Goal: Transaction & Acquisition: Book appointment/travel/reservation

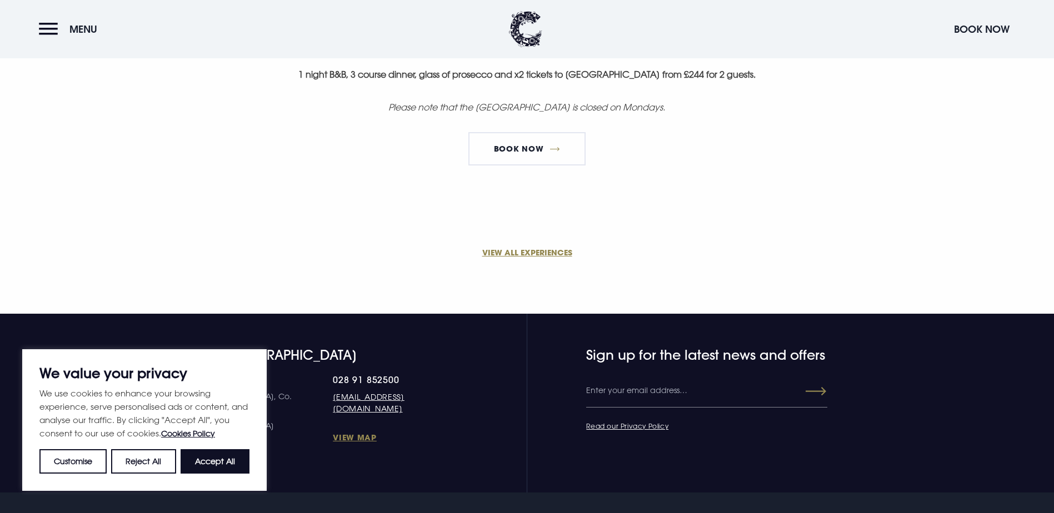
scroll to position [833, 0]
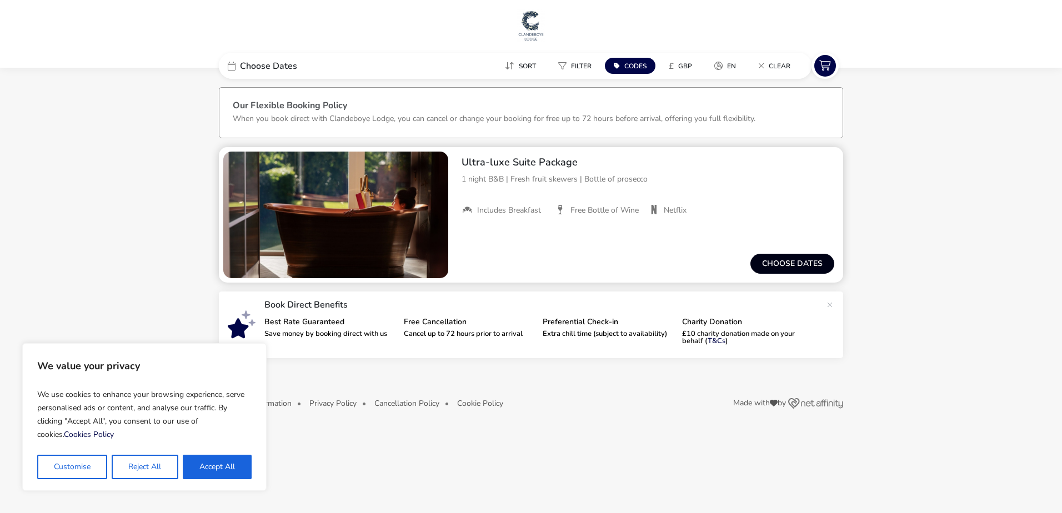
click at [804, 256] on button "Choose dates" at bounding box center [792, 264] width 84 height 20
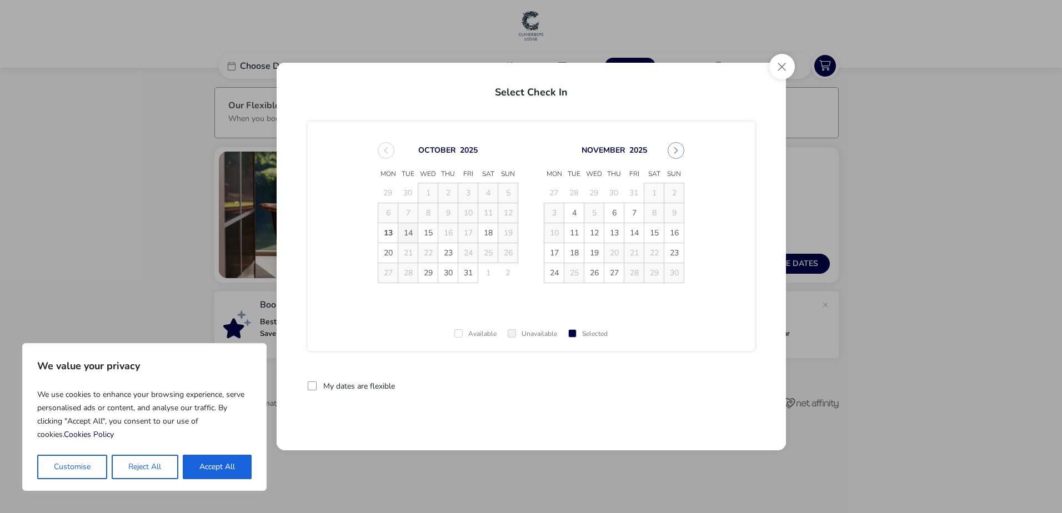
click at [405, 230] on span "14" at bounding box center [407, 232] width 19 height 19
click at [435, 233] on span "15" at bounding box center [427, 232] width 19 height 19
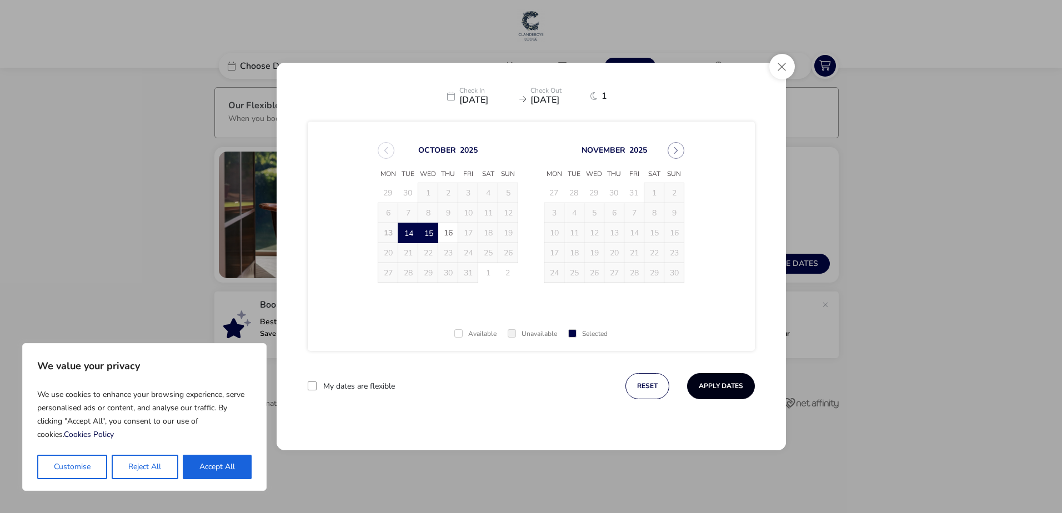
click at [729, 378] on button "Apply Dates" at bounding box center [721, 386] width 68 height 26
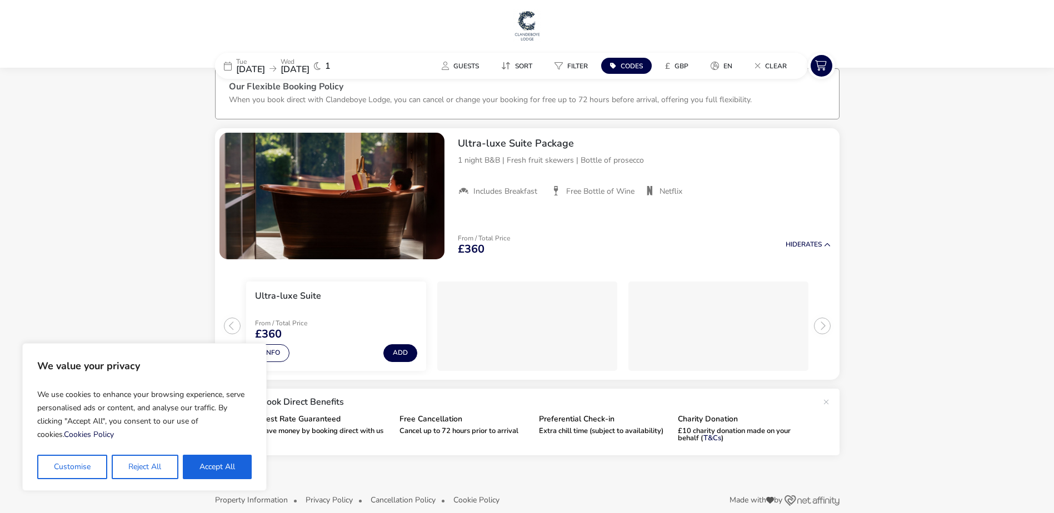
scroll to position [34, 0]
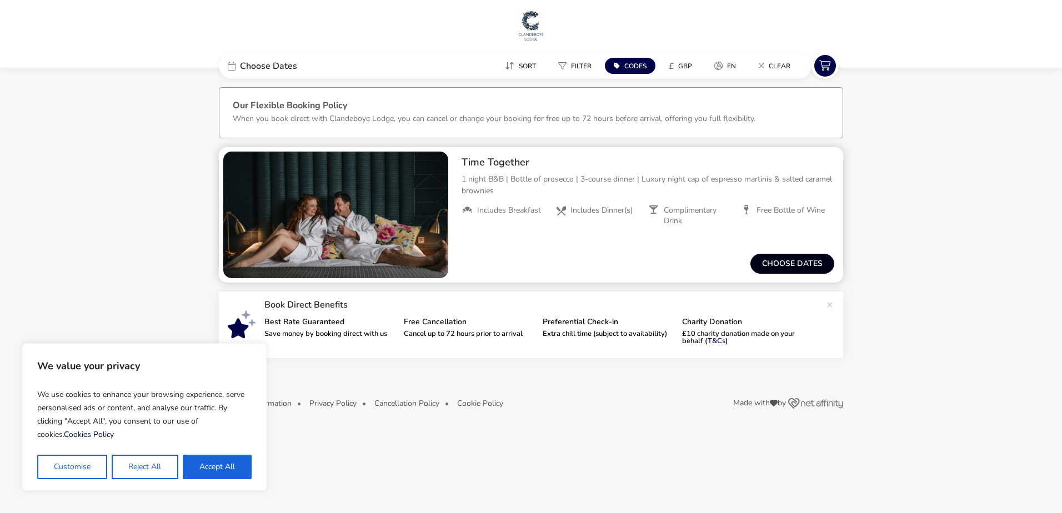
click at [770, 265] on button "Choose dates" at bounding box center [792, 264] width 84 height 20
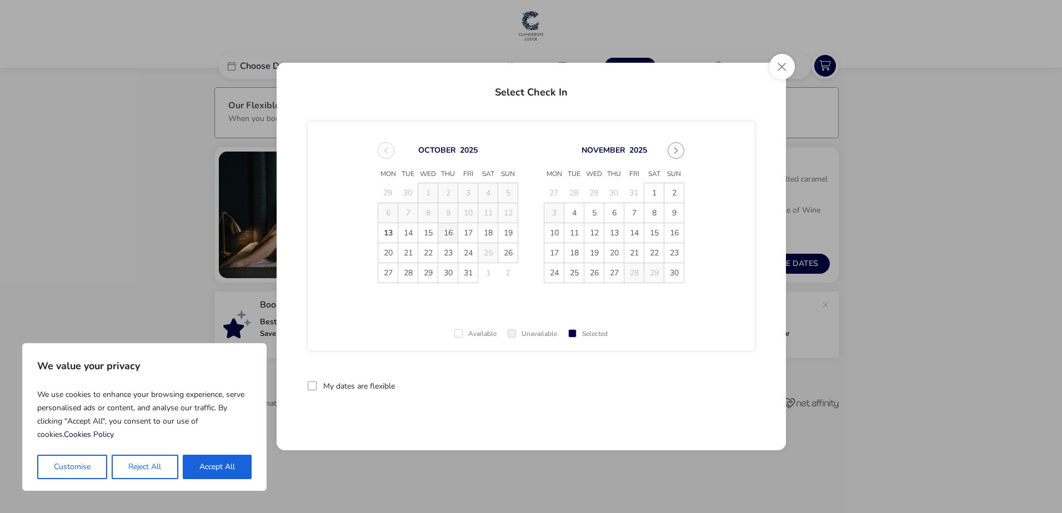
click at [444, 239] on span "16" at bounding box center [447, 232] width 19 height 19
click at [475, 234] on span "17" at bounding box center [467, 232] width 19 height 19
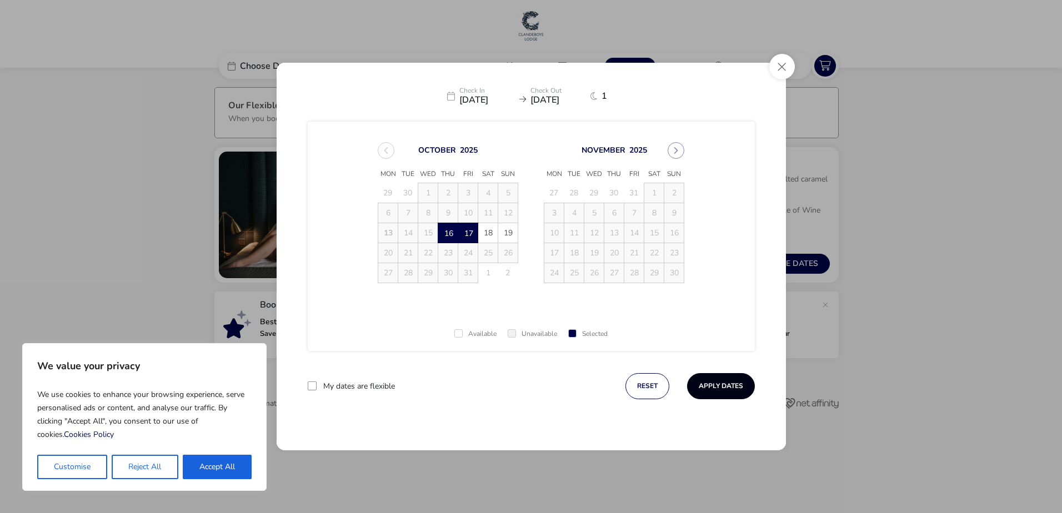
click at [746, 386] on button "Apply Dates" at bounding box center [721, 386] width 68 height 26
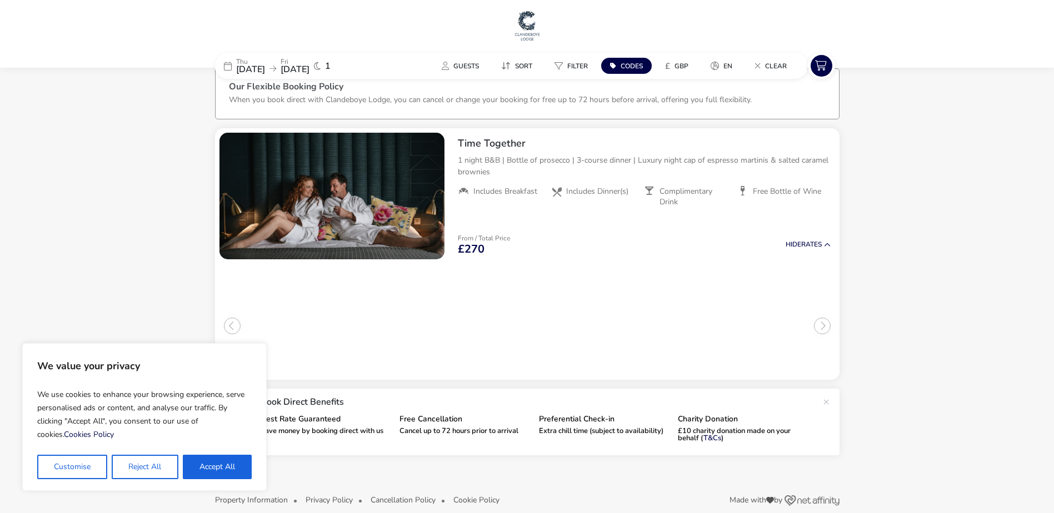
scroll to position [34, 0]
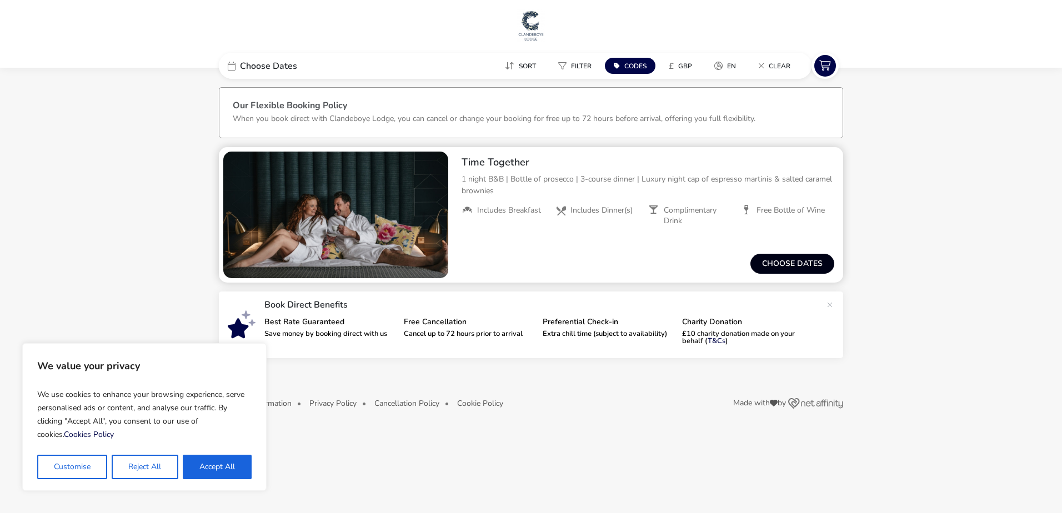
click at [771, 265] on button "Choose dates" at bounding box center [792, 264] width 84 height 20
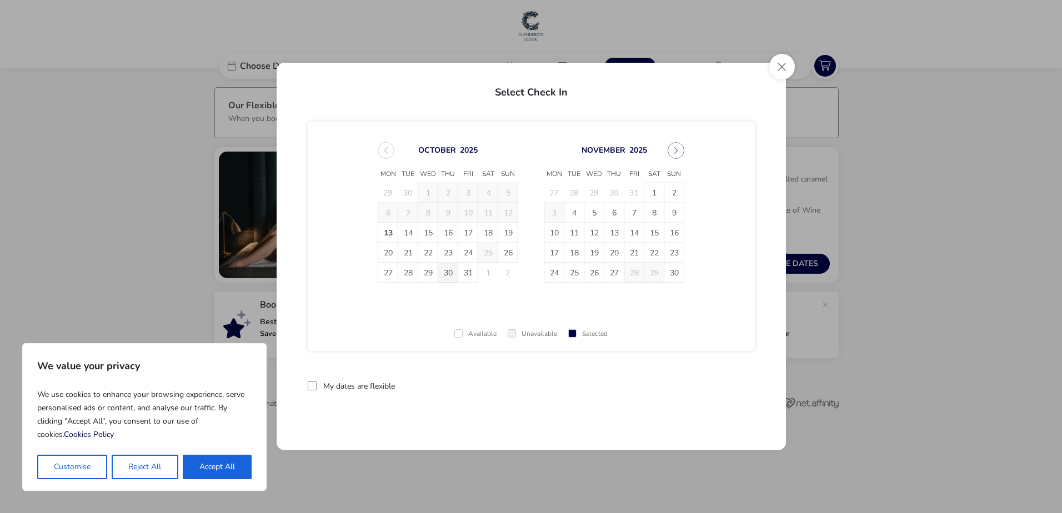
click at [439, 270] on span "30" at bounding box center [447, 272] width 19 height 19
click at [445, 275] on span "30" at bounding box center [447, 272] width 19 height 19
click at [465, 272] on span "31" at bounding box center [467, 272] width 19 height 19
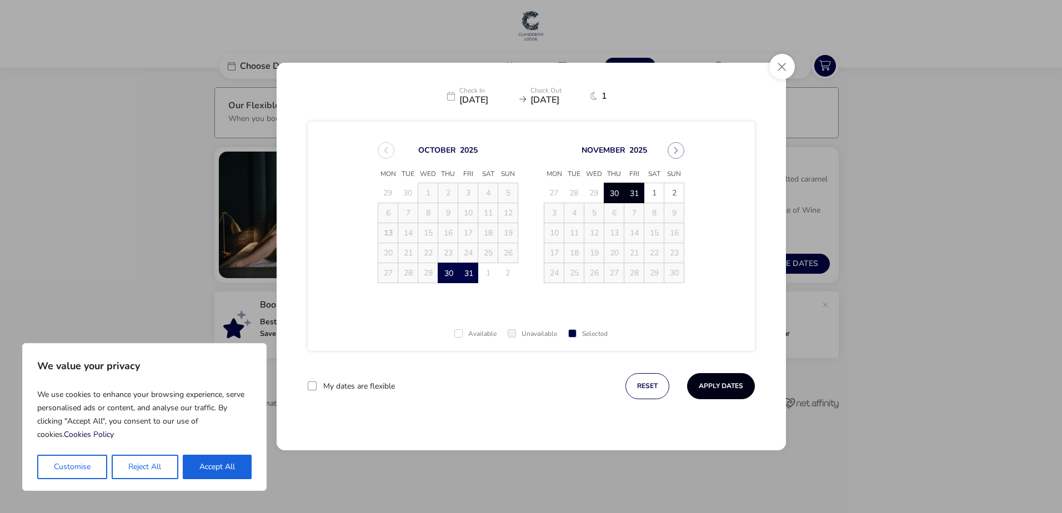
click at [706, 383] on button "Apply Dates" at bounding box center [721, 386] width 68 height 26
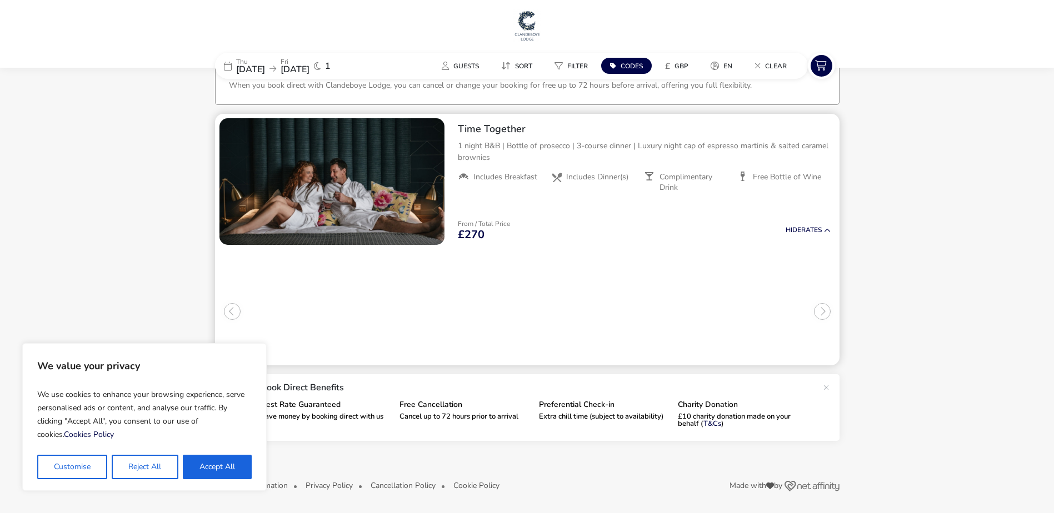
scroll to position [34, 0]
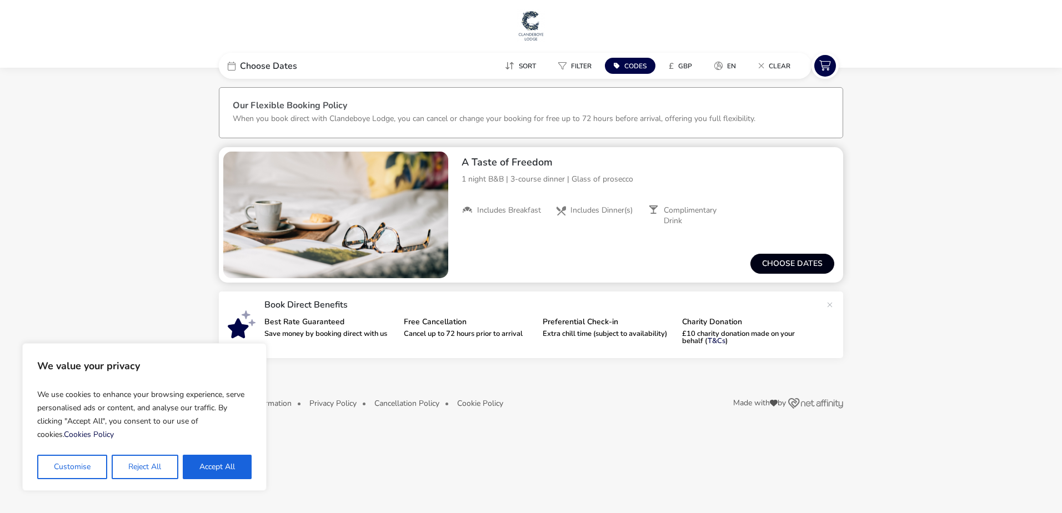
click at [813, 267] on button "Choose dates" at bounding box center [792, 264] width 84 height 20
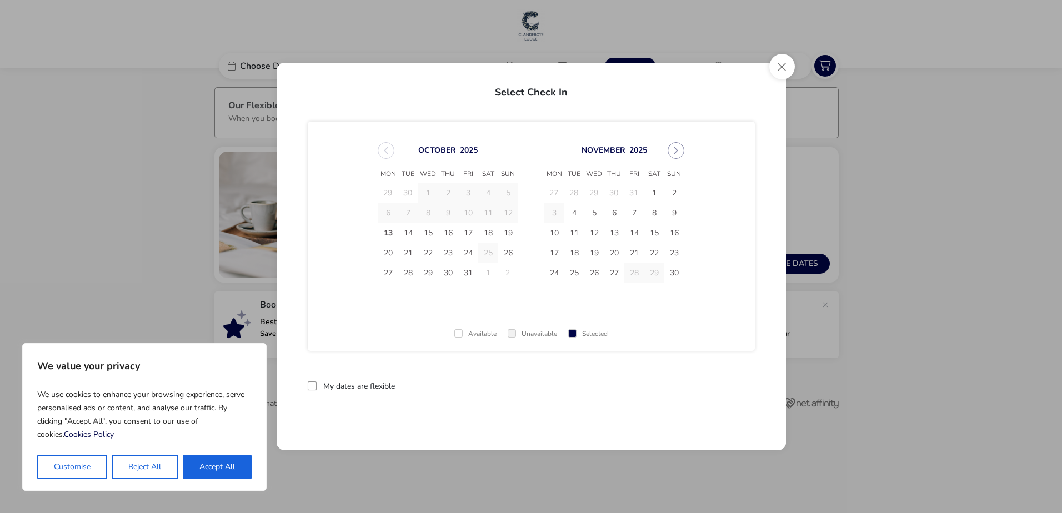
click at [389, 233] on span "13" at bounding box center [387, 232] width 19 height 19
drag, startPoint x: 389, startPoint y: 233, endPoint x: 404, endPoint y: 237, distance: 15.9
click at [404, 237] on span "14" at bounding box center [407, 232] width 19 height 19
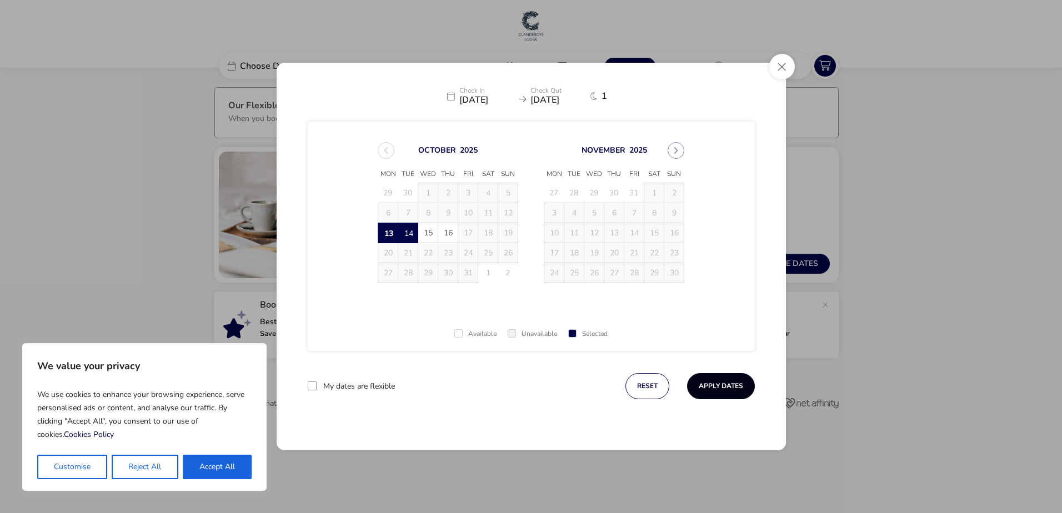
click at [735, 382] on button "Apply Dates" at bounding box center [721, 386] width 68 height 26
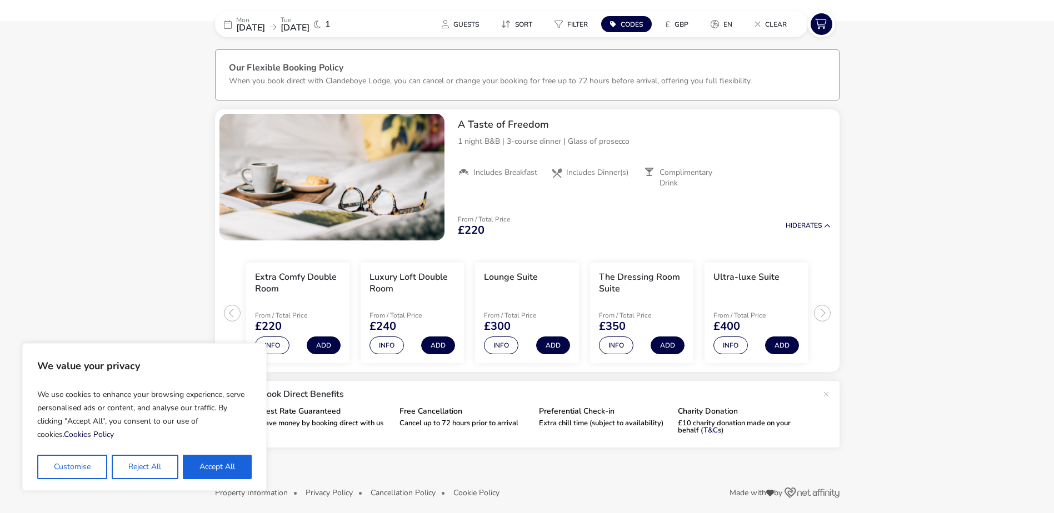
scroll to position [45, 0]
